Goal: Transaction & Acquisition: Subscribe to service/newsletter

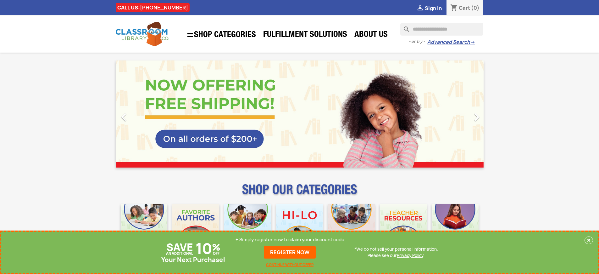
click at [290, 239] on p "+ Simply register now to claim your discount code" at bounding box center [290, 239] width 109 height 6
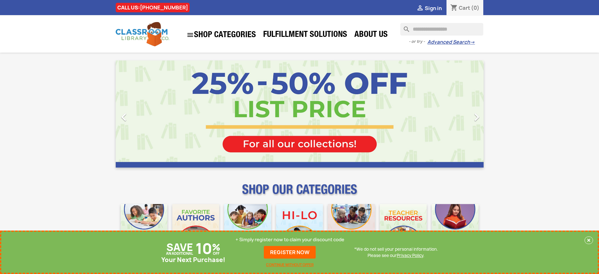
click at [290, 239] on p "+ Simply register now to claim your discount code" at bounding box center [290, 239] width 109 height 6
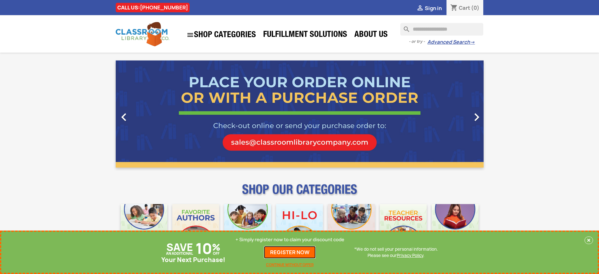
click at [290, 252] on link "REGISTER NOW" at bounding box center [290, 252] width 52 height 13
click at [290, 239] on p "+ Simply register now to claim your discount code" at bounding box center [290, 239] width 109 height 6
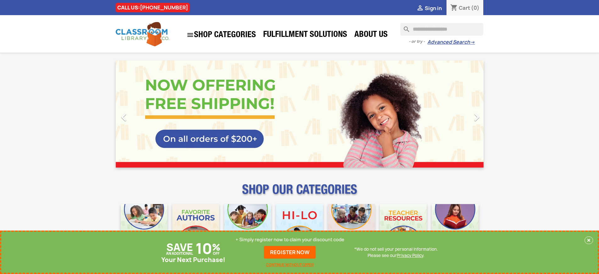
click at [290, 239] on p "+ Simply register now to claim your discount code" at bounding box center [290, 239] width 109 height 6
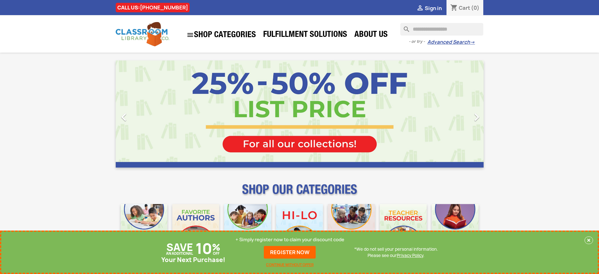
click at [290, 239] on p "+ Simply register now to claim your discount code" at bounding box center [290, 239] width 109 height 6
click at [290, 252] on link "REGISTER NOW" at bounding box center [290, 252] width 52 height 13
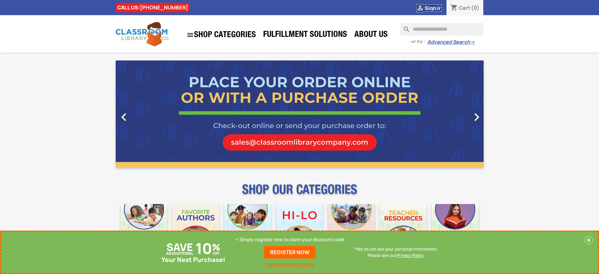
click at [436, 8] on span "Sign in" at bounding box center [433, 8] width 17 height 7
